Goal: Transaction & Acquisition: Obtain resource

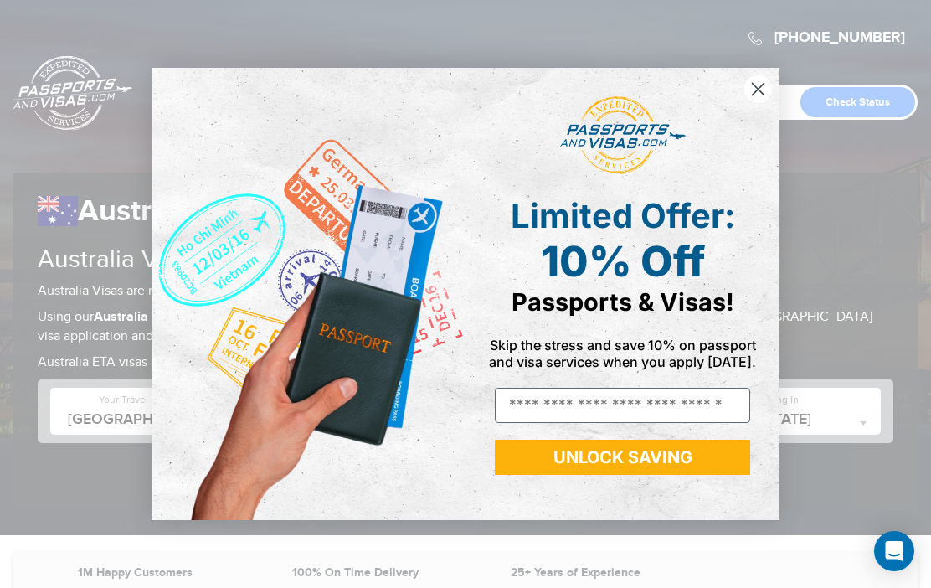
click at [770, 99] on icon "Close dialog" at bounding box center [758, 89] width 29 height 29
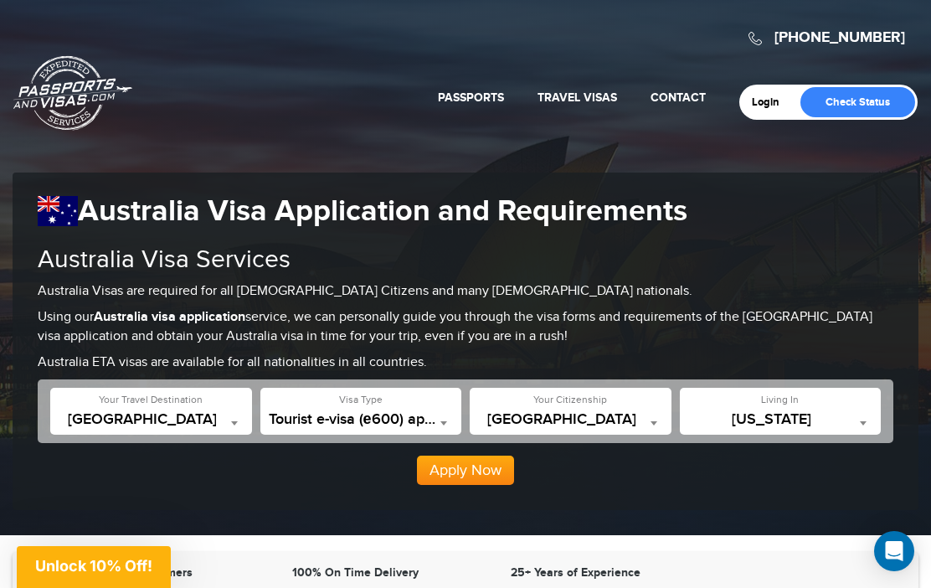
click at [456, 466] on button "Apply Now" at bounding box center [465, 471] width 97 height 30
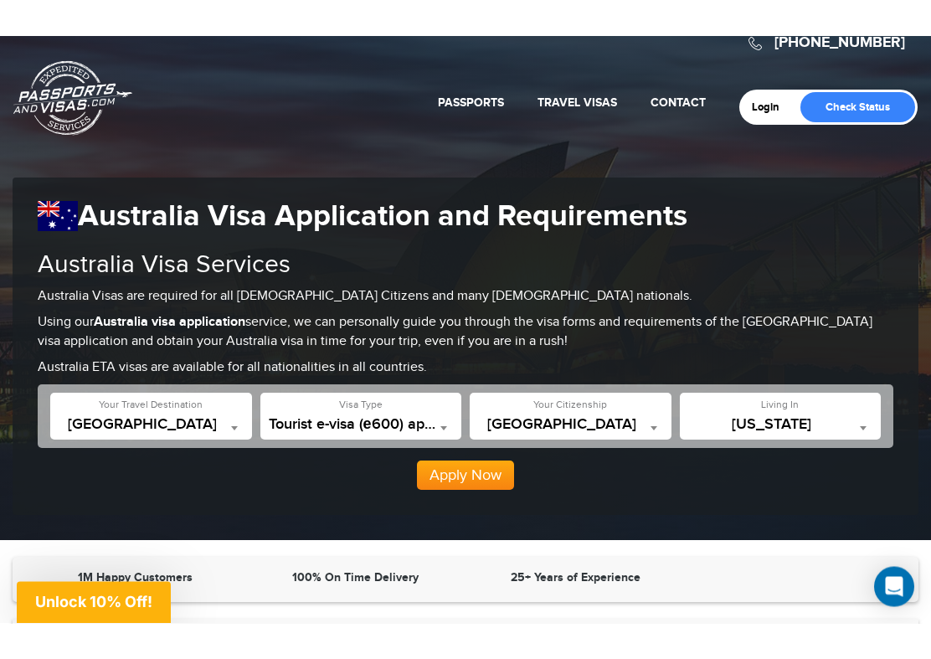
scroll to position [32, 0]
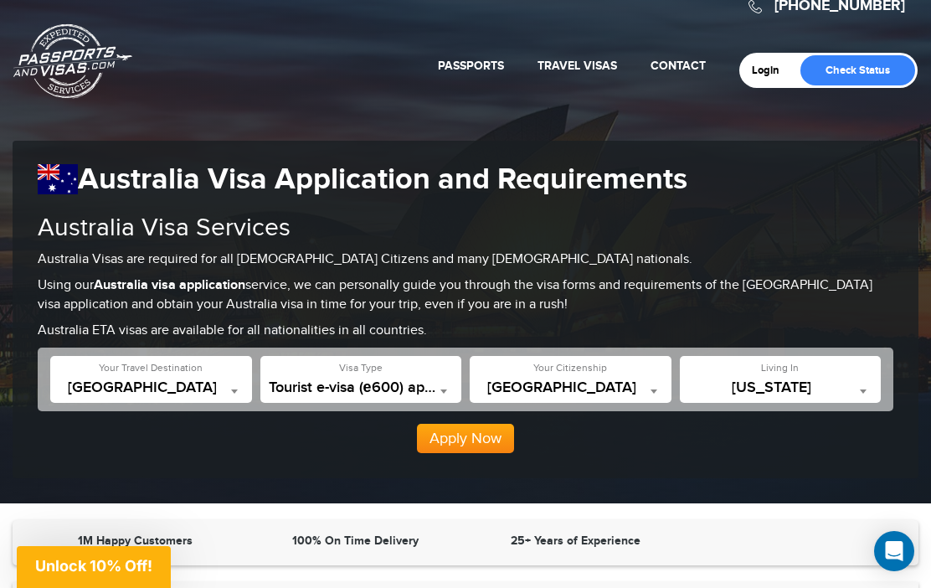
click at [445, 389] on b at bounding box center [444, 391] width 7 height 4
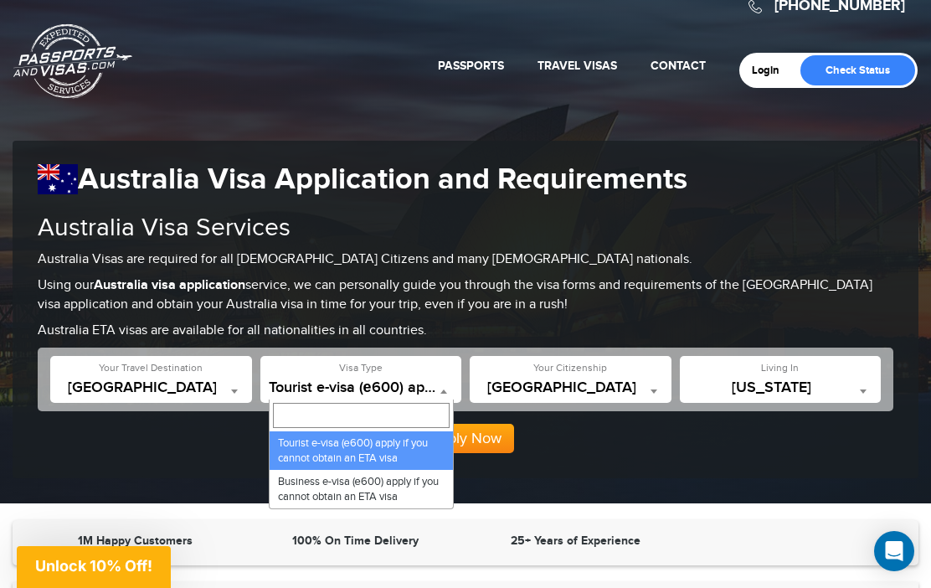
click at [579, 447] on div "Apply Now" at bounding box center [466, 432] width 856 height 43
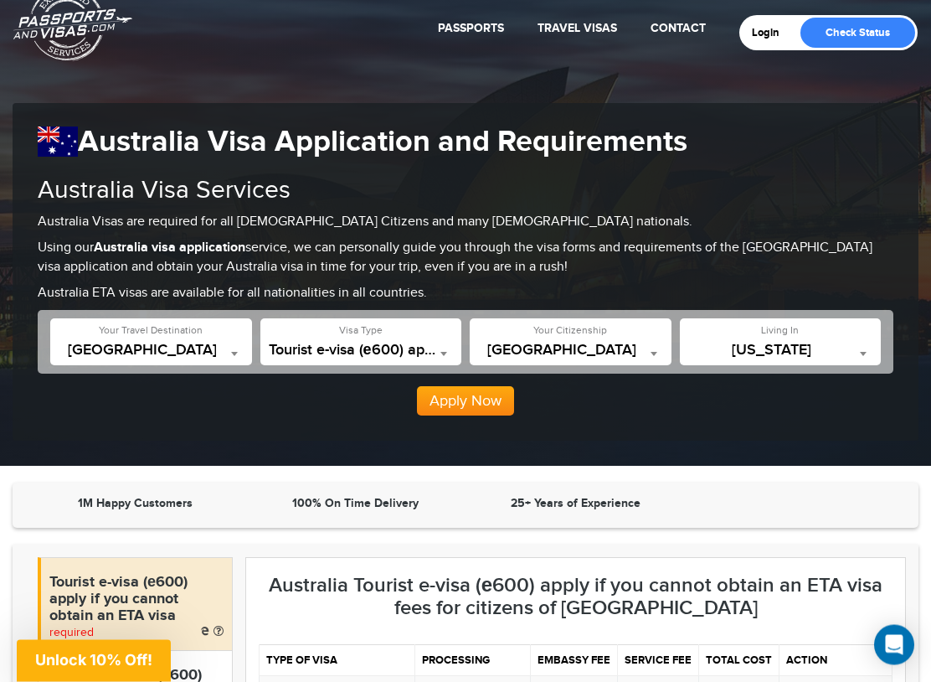
scroll to position [70, 0]
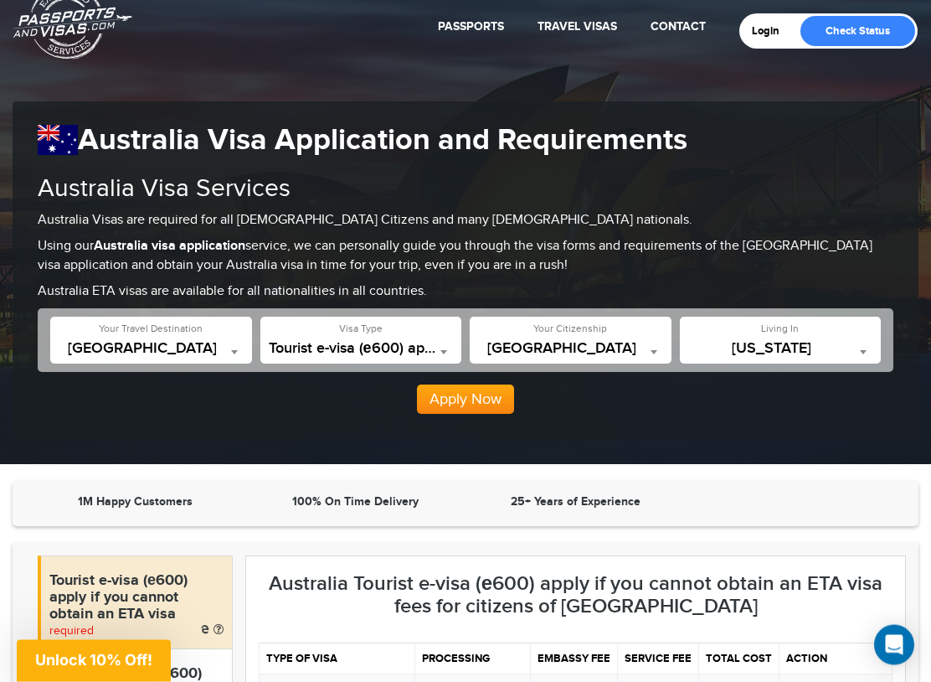
click at [233, 351] on span at bounding box center [234, 353] width 17 height 22
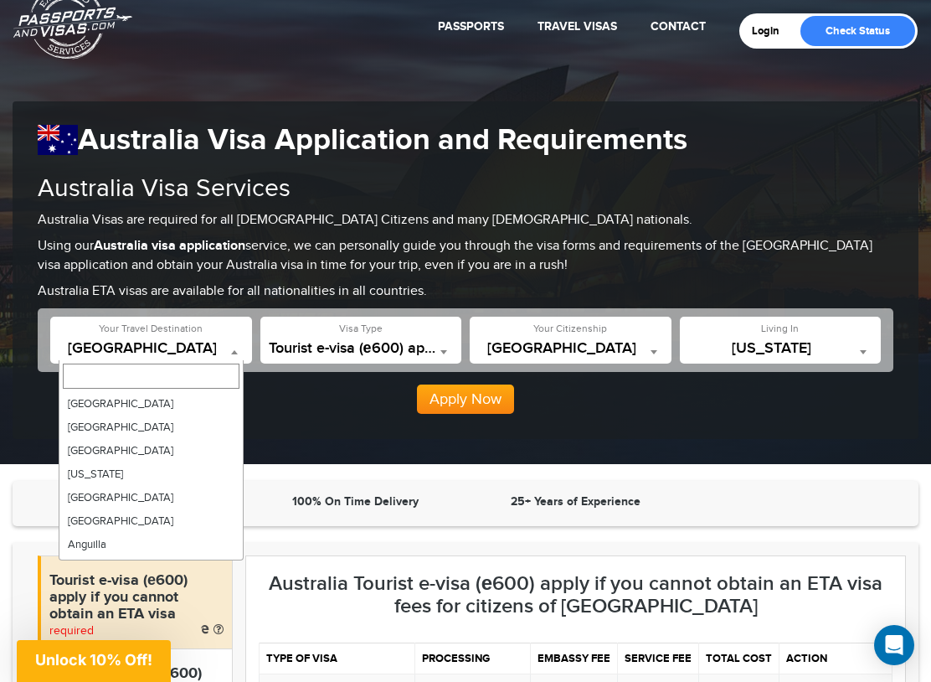
scroll to position [211, 0]
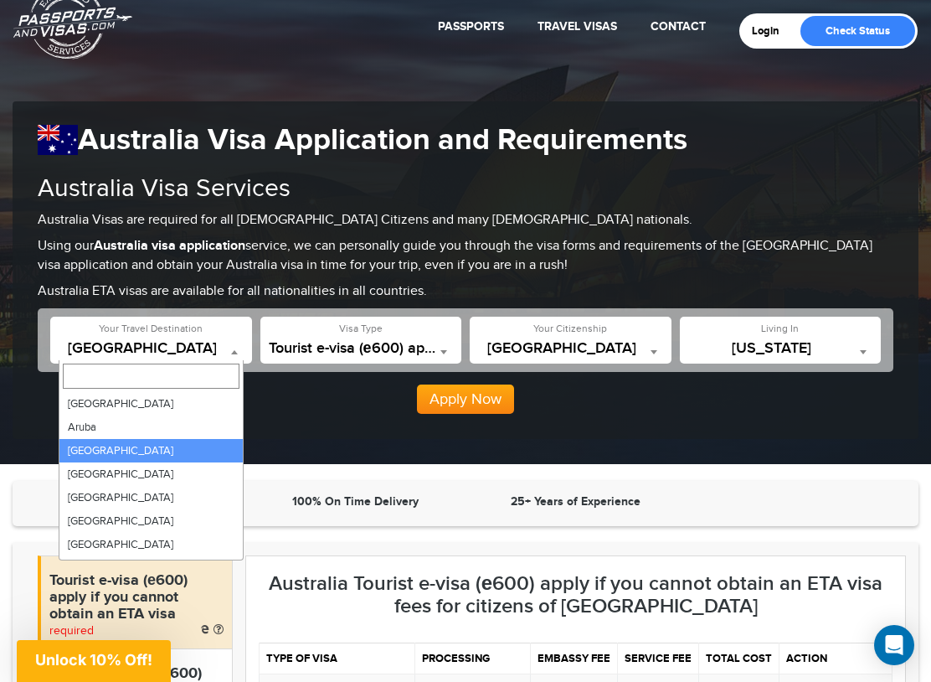
click at [327, 415] on div "**********" at bounding box center [466, 269] width 906 height 337
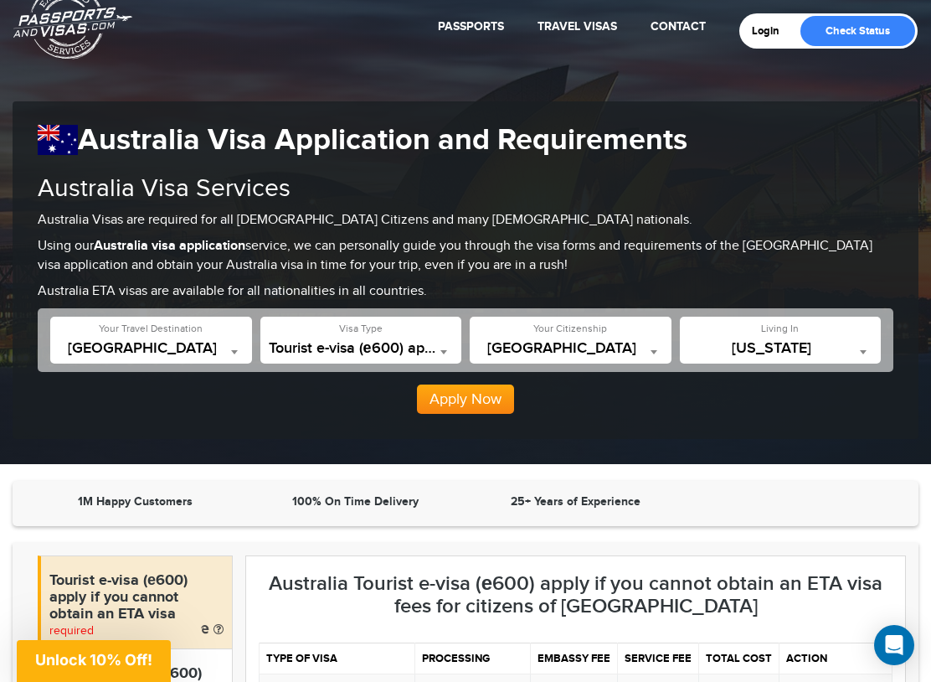
click at [861, 350] on b at bounding box center [863, 352] width 7 height 4
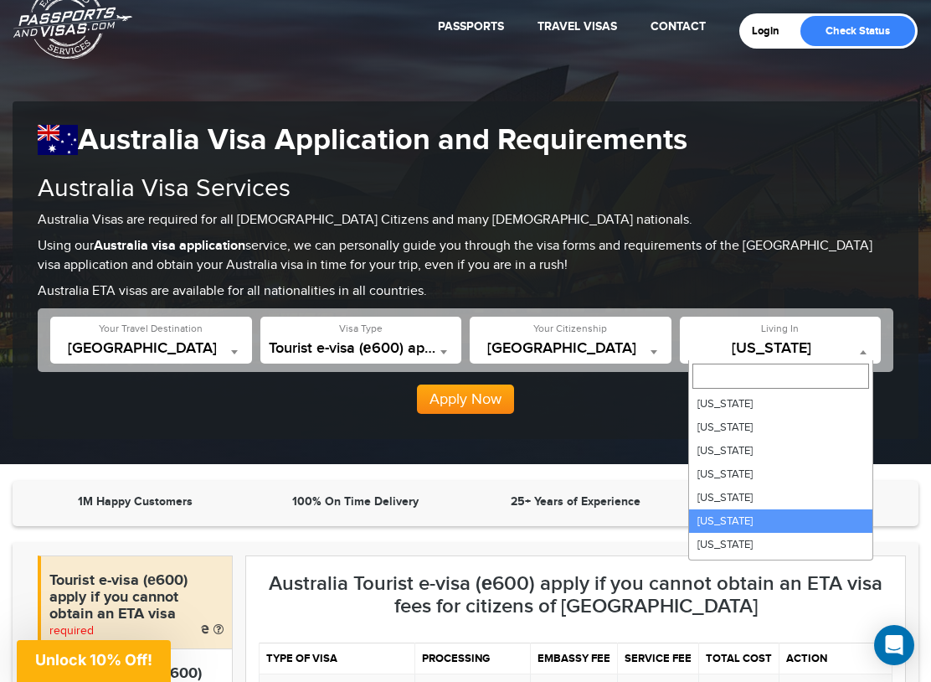
click at [618, 416] on div "**********" at bounding box center [466, 269] width 906 height 337
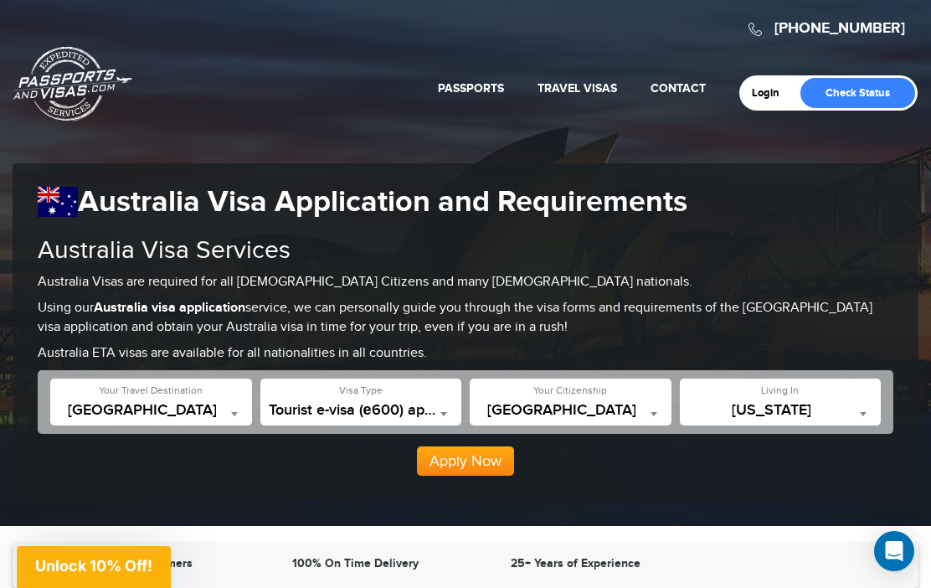
scroll to position [0, 0]
